Goal: Information Seeking & Learning: Learn about a topic

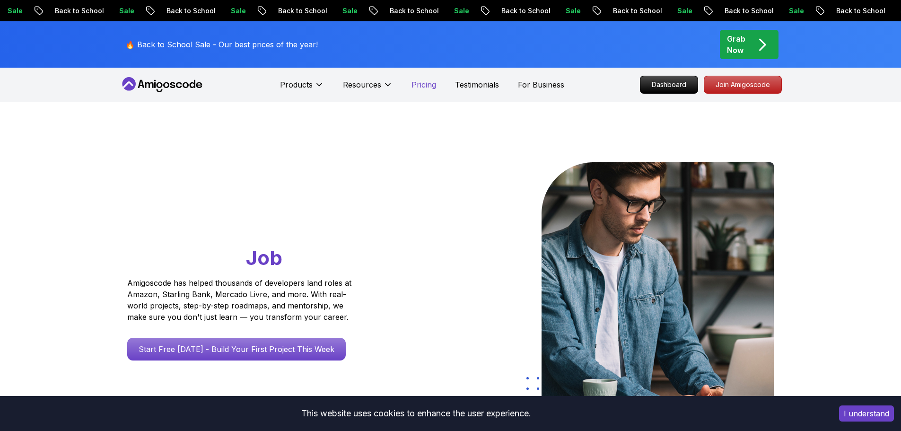
click at [393, 88] on icon at bounding box center [387, 84] width 9 height 9
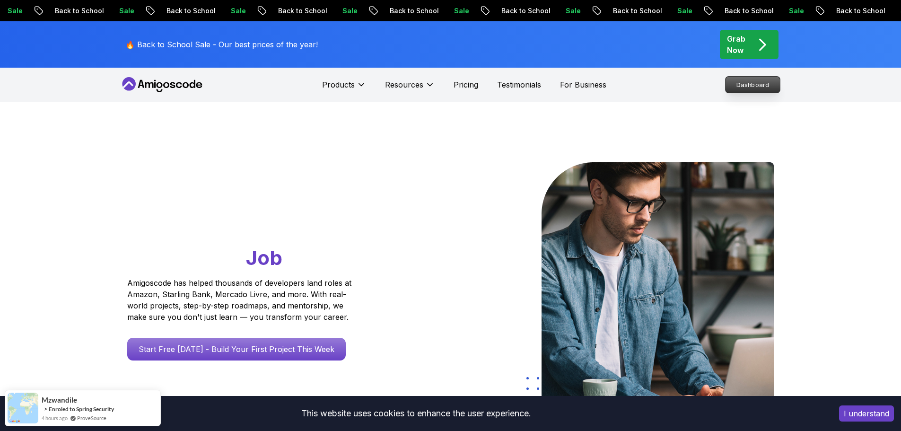
drag, startPoint x: 754, startPoint y: 84, endPoint x: 737, endPoint y: 88, distance: 17.6
click at [754, 85] on p "Dashboard" at bounding box center [753, 85] width 54 height 16
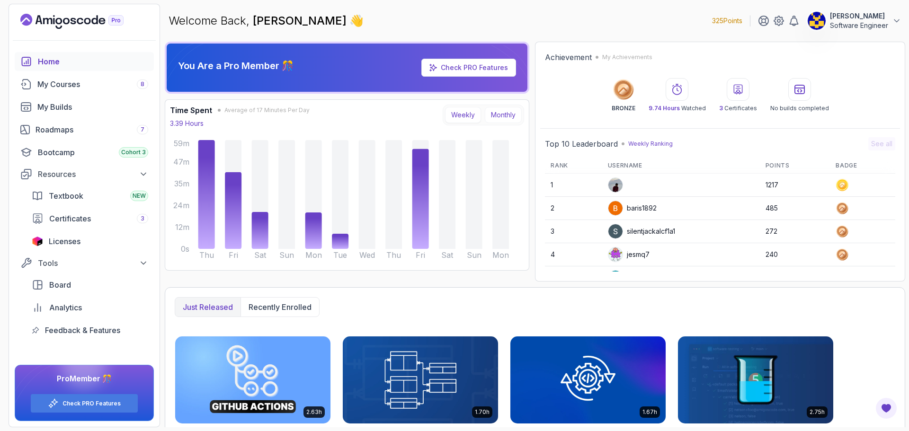
click at [492, 115] on button "Monthly" at bounding box center [503, 115] width 37 height 16
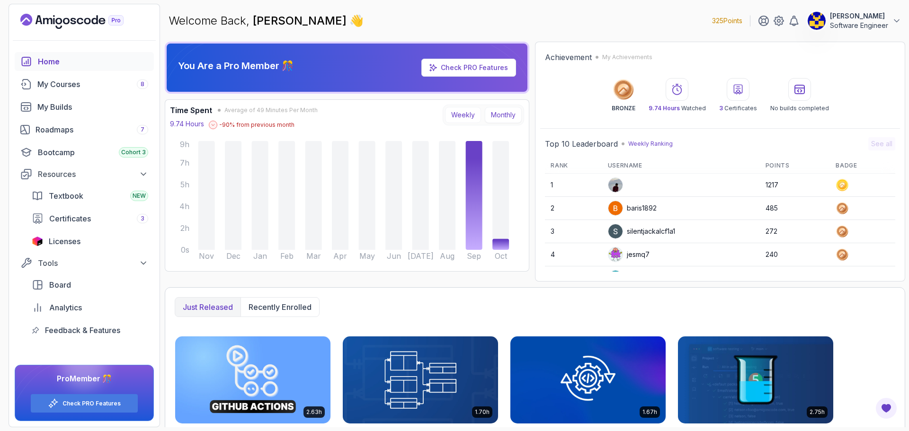
click at [468, 116] on button "Weekly" at bounding box center [463, 115] width 36 height 16
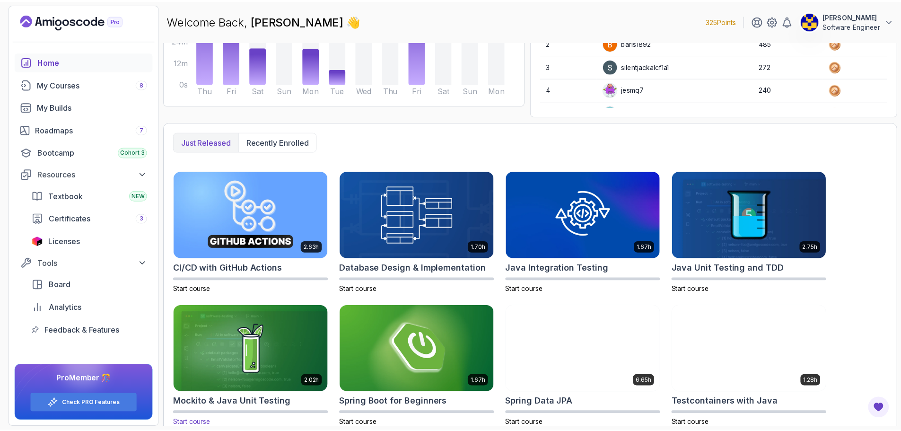
scroll to position [176, 0]
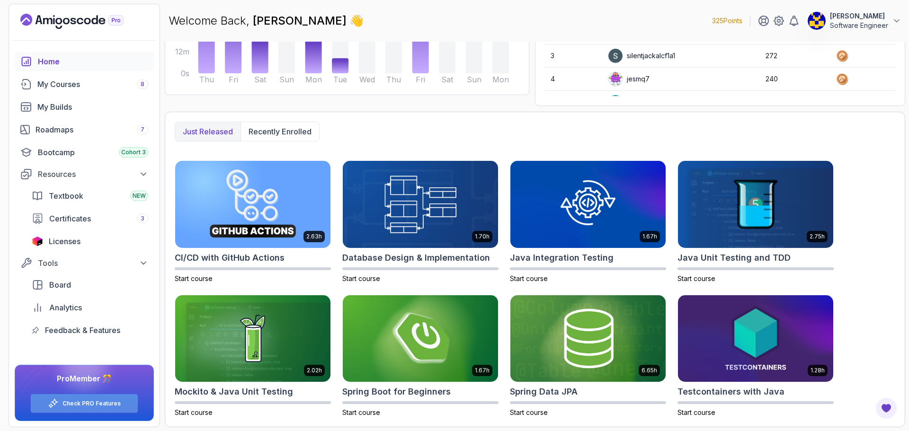
click at [106, 402] on link "Check PRO Features" at bounding box center [91, 404] width 58 height 8
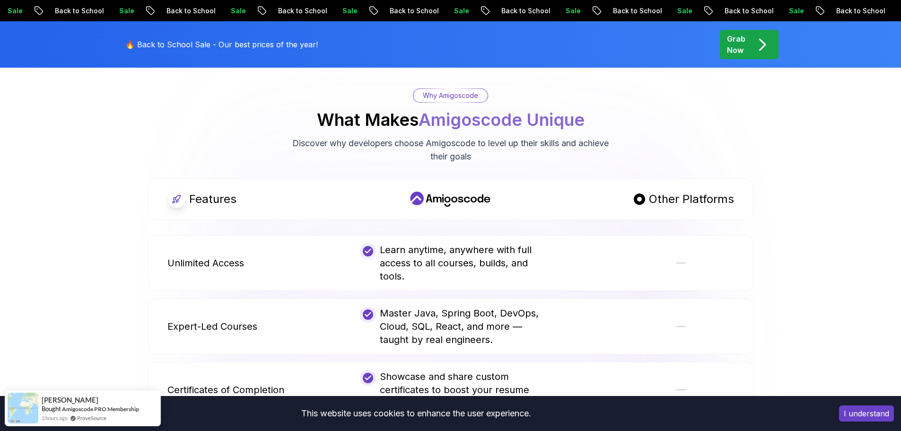
scroll to position [615, 0]
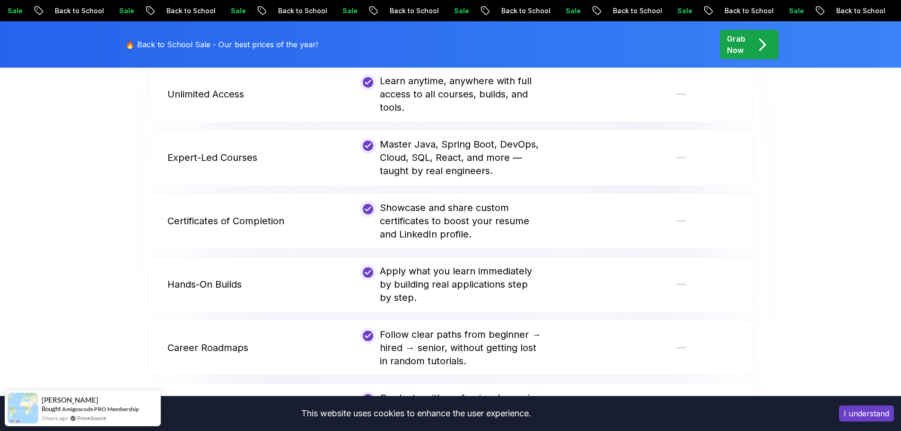
drag, startPoint x: 589, startPoint y: 130, endPoint x: 508, endPoint y: 93, distance: 89.1
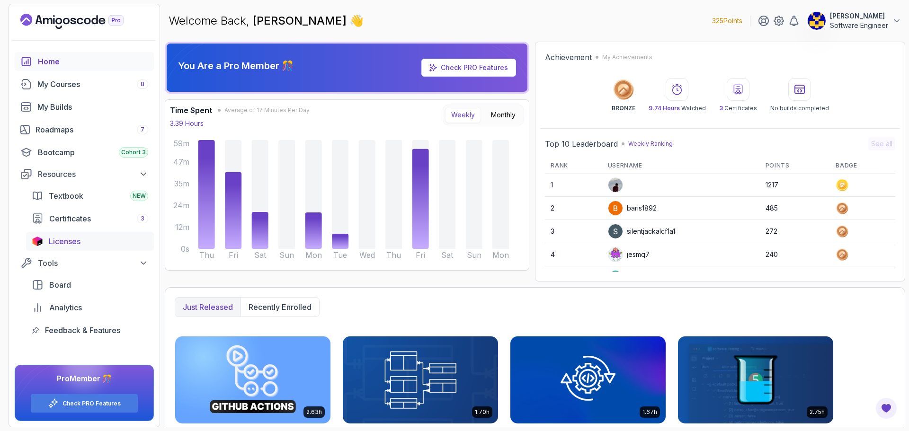
click at [66, 238] on span "Licenses" at bounding box center [65, 241] width 32 height 11
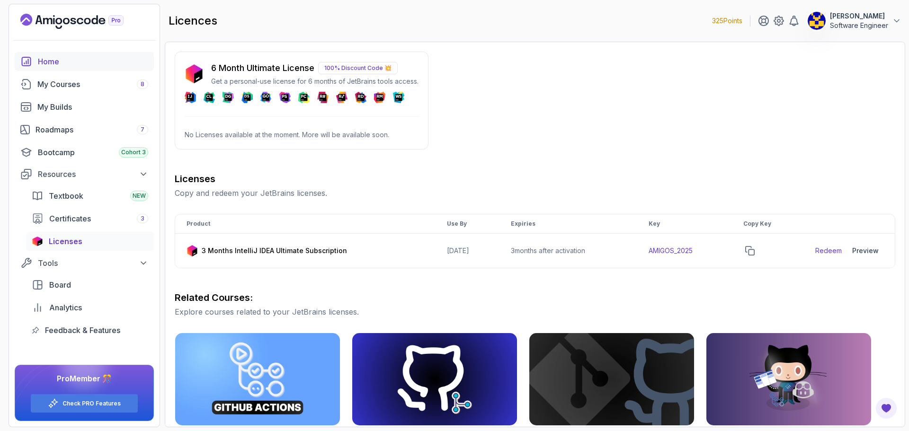
click at [70, 61] on div "Home" at bounding box center [93, 61] width 110 height 11
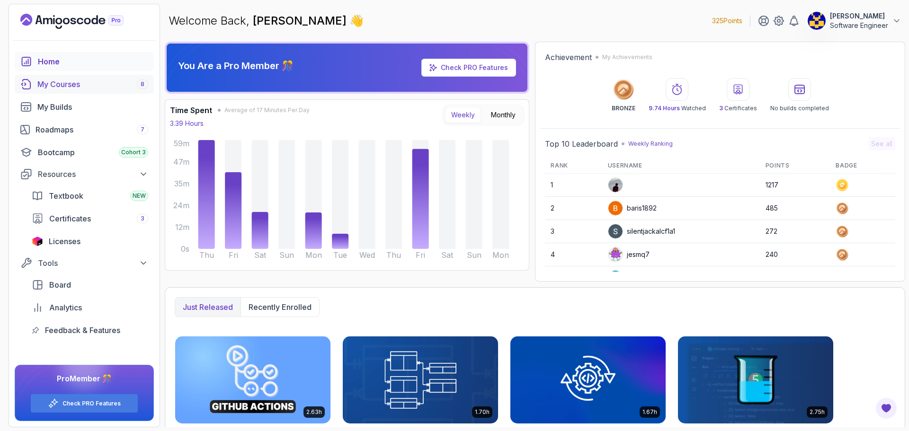
click at [70, 89] on div "My Courses 8" at bounding box center [92, 84] width 111 height 11
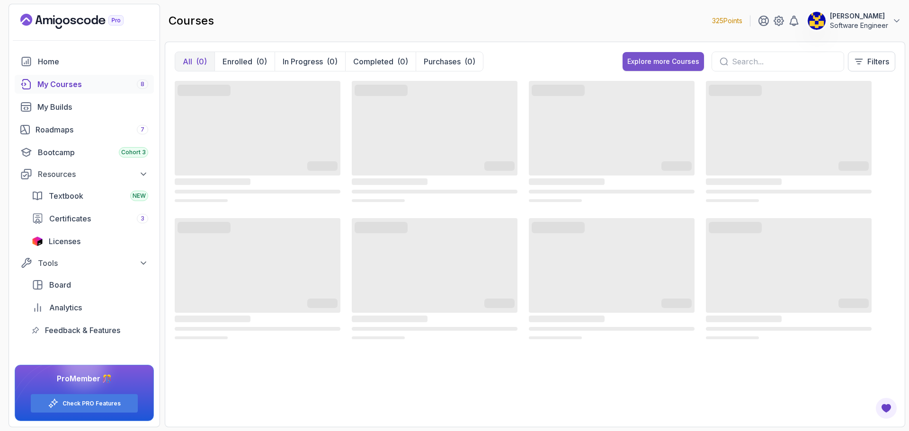
click at [668, 65] on div "Explore more Courses" at bounding box center [663, 61] width 72 height 9
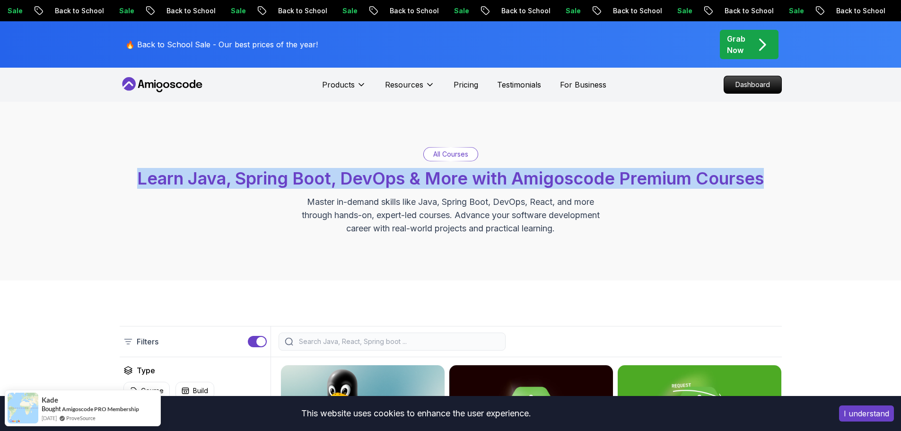
drag, startPoint x: 135, startPoint y: 185, endPoint x: 790, endPoint y: 164, distance: 655.7
click at [785, 163] on div "All Courses Learn Java, Spring Boot, DevOps & More with Amigoscode Premium Cour…" at bounding box center [450, 191] width 901 height 179
click at [794, 166] on div "All Courses Learn Java, Spring Boot, DevOps & More with Amigoscode Premium Cour…" at bounding box center [450, 191] width 901 height 179
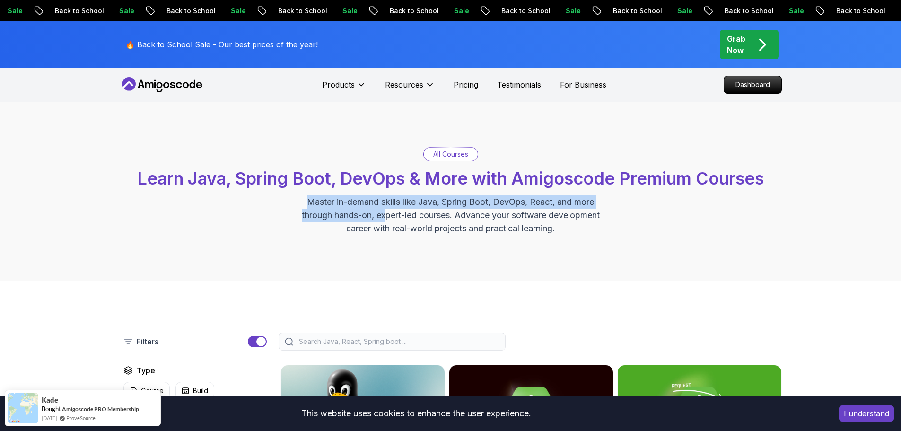
drag, startPoint x: 790, startPoint y: 187, endPoint x: 368, endPoint y: 212, distance: 422.9
click at [383, 213] on div "All Courses Learn Java, Spring Boot, DevOps & More with Amigoscode Premium Cour…" at bounding box center [450, 191] width 901 height 179
click at [360, 213] on p "Master in-demand skills like Java, Spring Boot, DevOps, React, and more through…" at bounding box center [451, 215] width 318 height 40
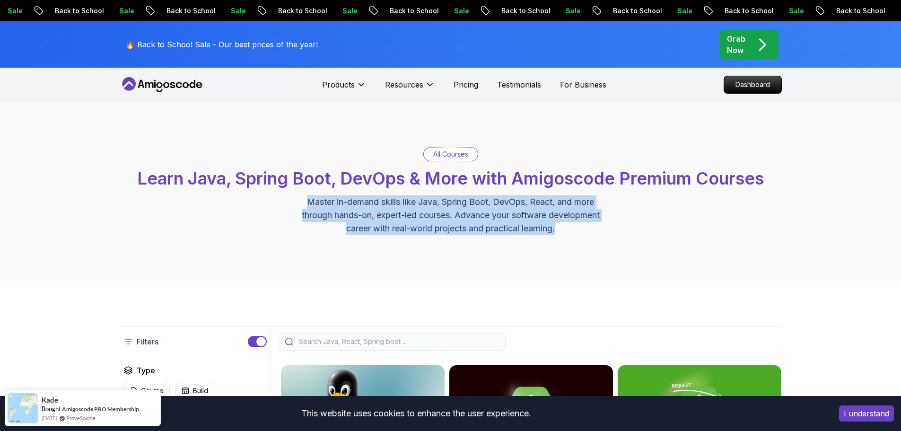
drag, startPoint x: 304, startPoint y: 206, endPoint x: 606, endPoint y: 250, distance: 305.1
click at [606, 250] on div "All Courses Learn Java, Spring Boot, DevOps & More with Amigoscode Premium Cour…" at bounding box center [450, 191] width 901 height 179
